Goal: Task Accomplishment & Management: Manage account settings

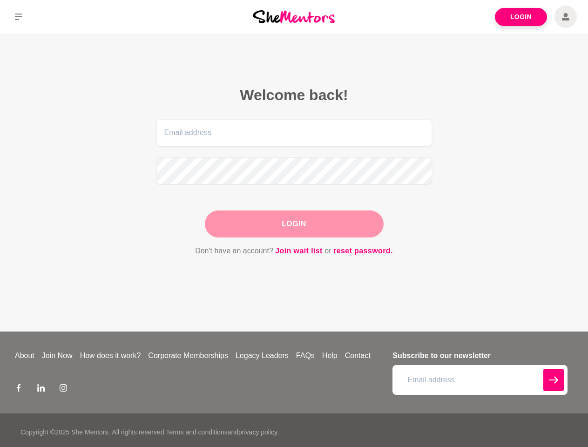
click at [294, 224] on div "Login" at bounding box center [294, 224] width 179 height 27
click at [19, 17] on icon at bounding box center [18, 17] width 7 height 7
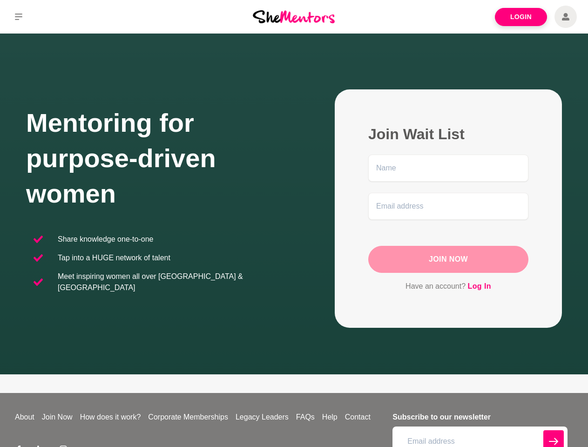
click at [294, 224] on div "Join Wait List Join Now Have an account? Log In" at bounding box center [428, 208] width 268 height 238
click at [19, 17] on icon at bounding box center [18, 17] width 7 height 7
